Goal: Transaction & Acquisition: Purchase product/service

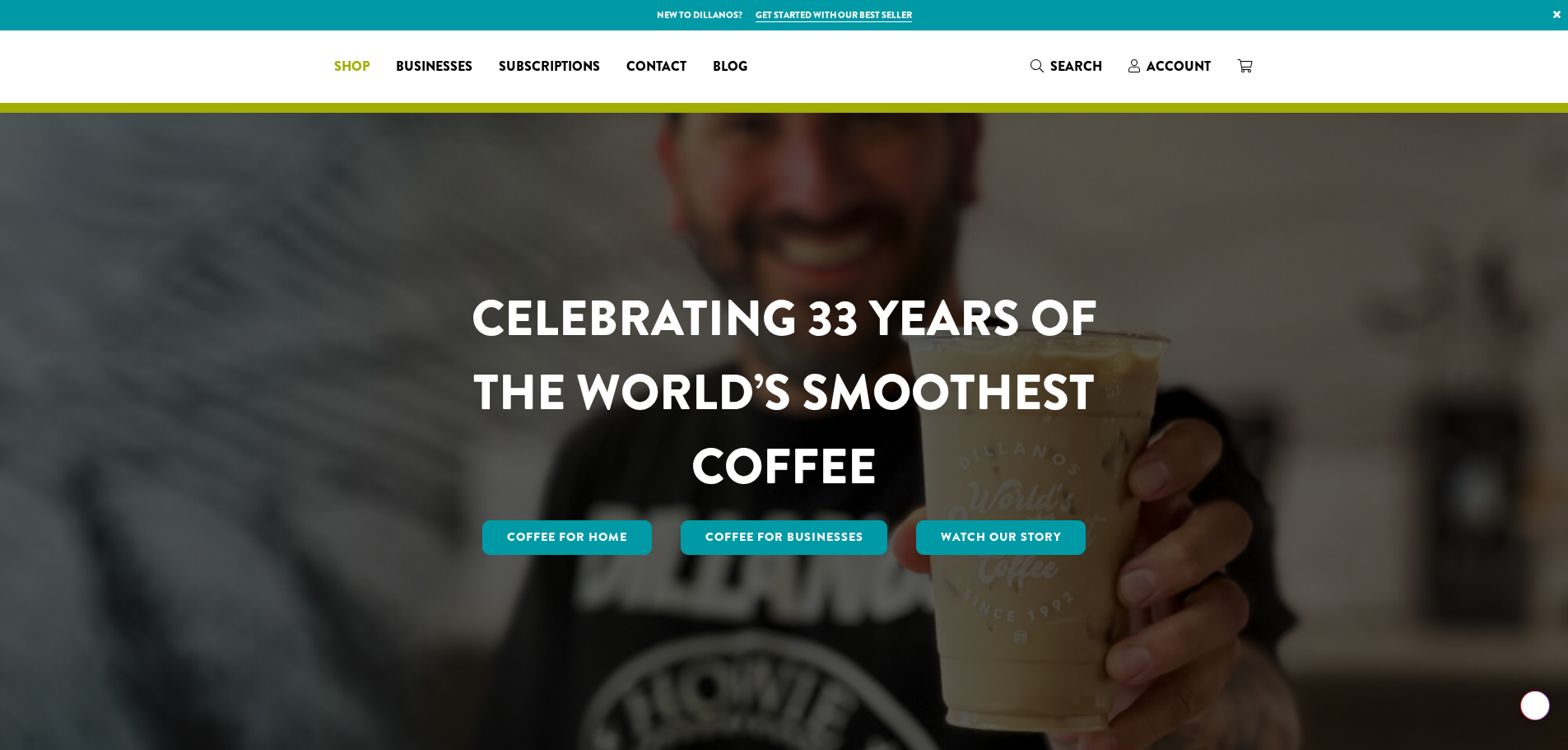
click at [370, 61] on span "Shop" at bounding box center [352, 67] width 35 height 21
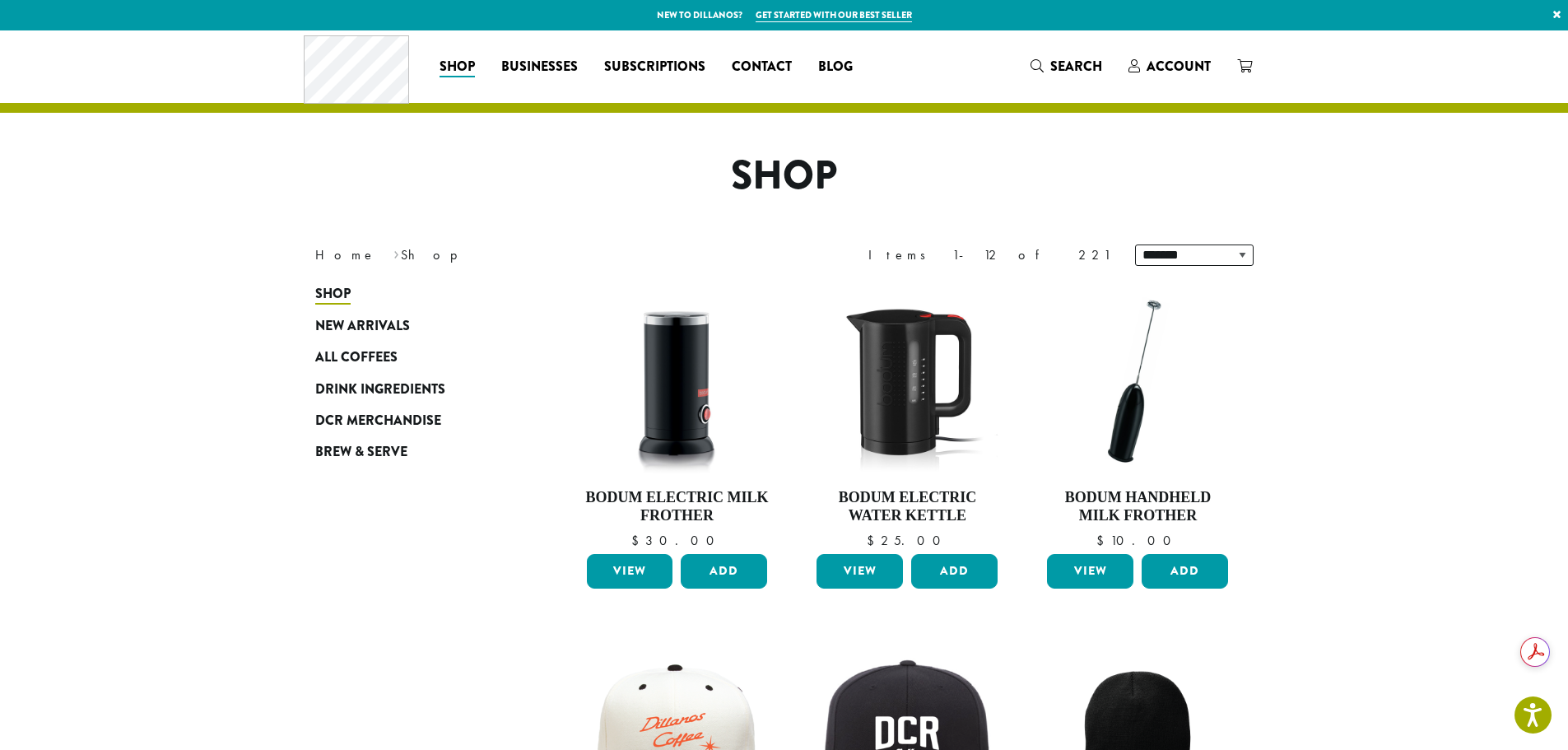
drag, startPoint x: 1381, startPoint y: 573, endPoint x: 1380, endPoint y: 582, distance: 9.1
drag, startPoint x: 1380, startPoint y: 582, endPoint x: 1374, endPoint y: 624, distance: 42.4
drag, startPoint x: 1374, startPoint y: 624, endPoint x: 1381, endPoint y: 647, distance: 24.0
drag, startPoint x: 1381, startPoint y: 646, endPoint x: 1375, endPoint y: 662, distance: 17.1
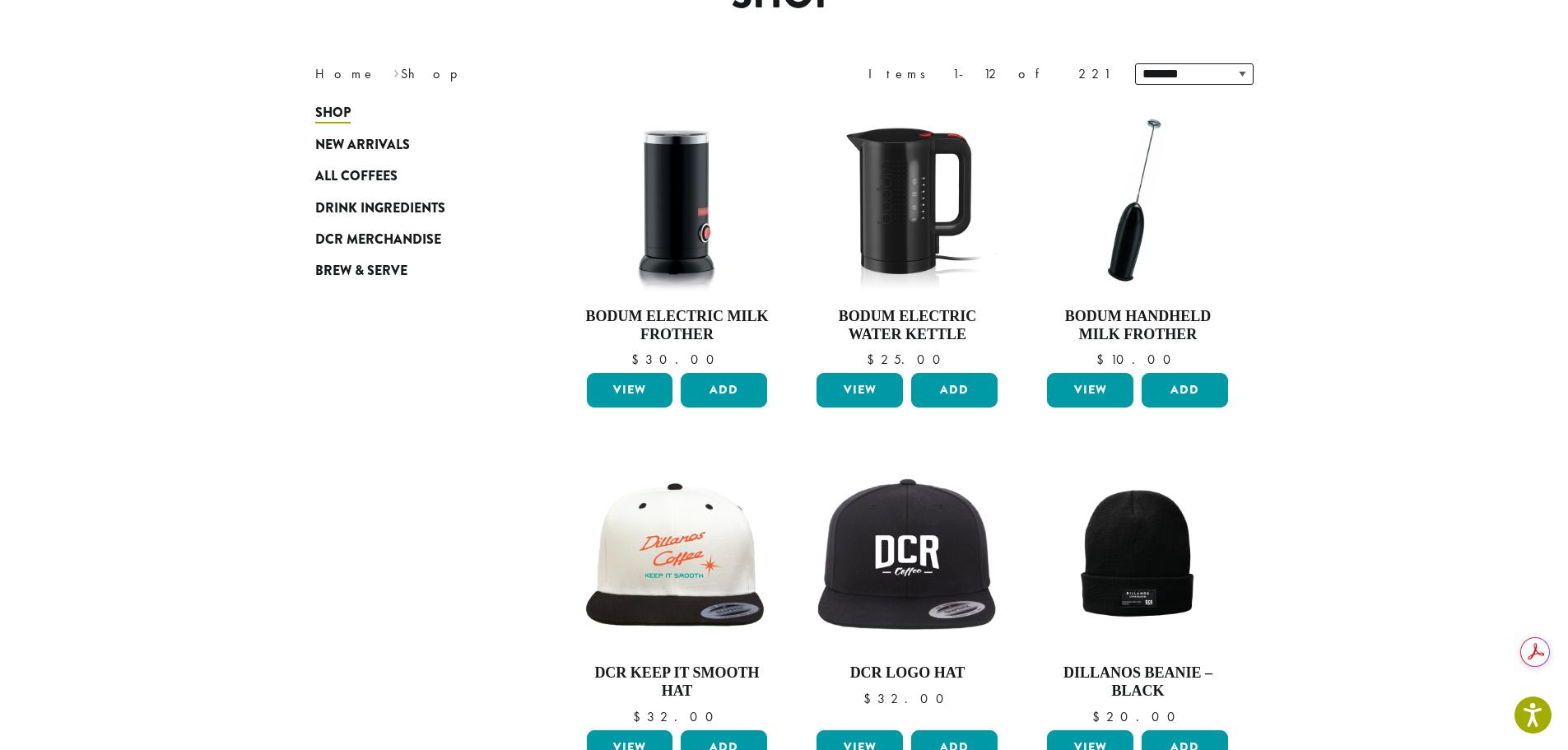
scroll to position [56, 0]
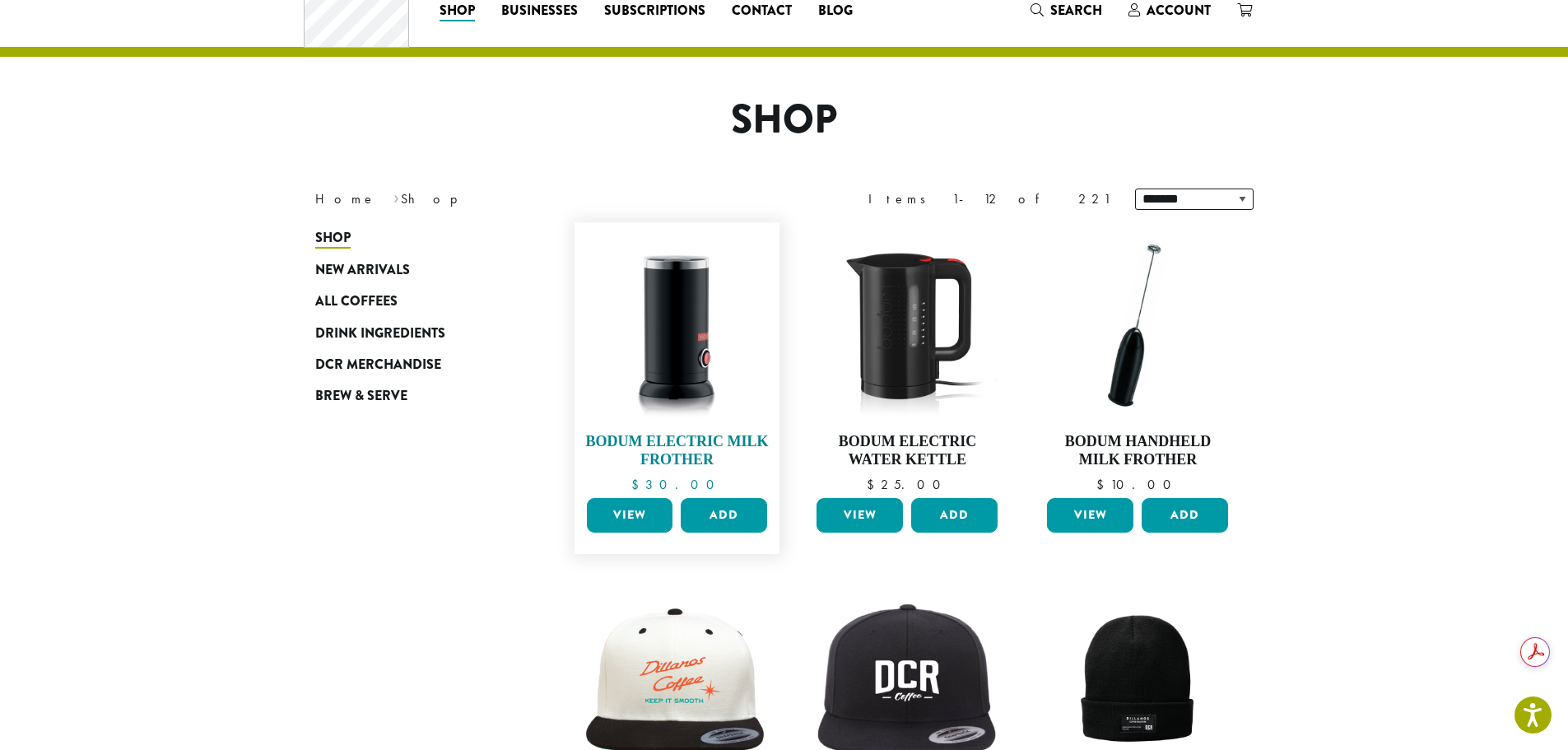
click at [707, 348] on img at bounding box center [676, 324] width 189 height 189
click at [697, 443] on h4 "Bodum Electric Milk Frother" at bounding box center [677, 450] width 189 height 35
click at [679, 459] on h4 "Bodum Electric Milk Frother" at bounding box center [677, 450] width 189 height 35
click at [648, 323] on img at bounding box center [676, 324] width 189 height 189
